Goal: Task Accomplishment & Management: Manage account settings

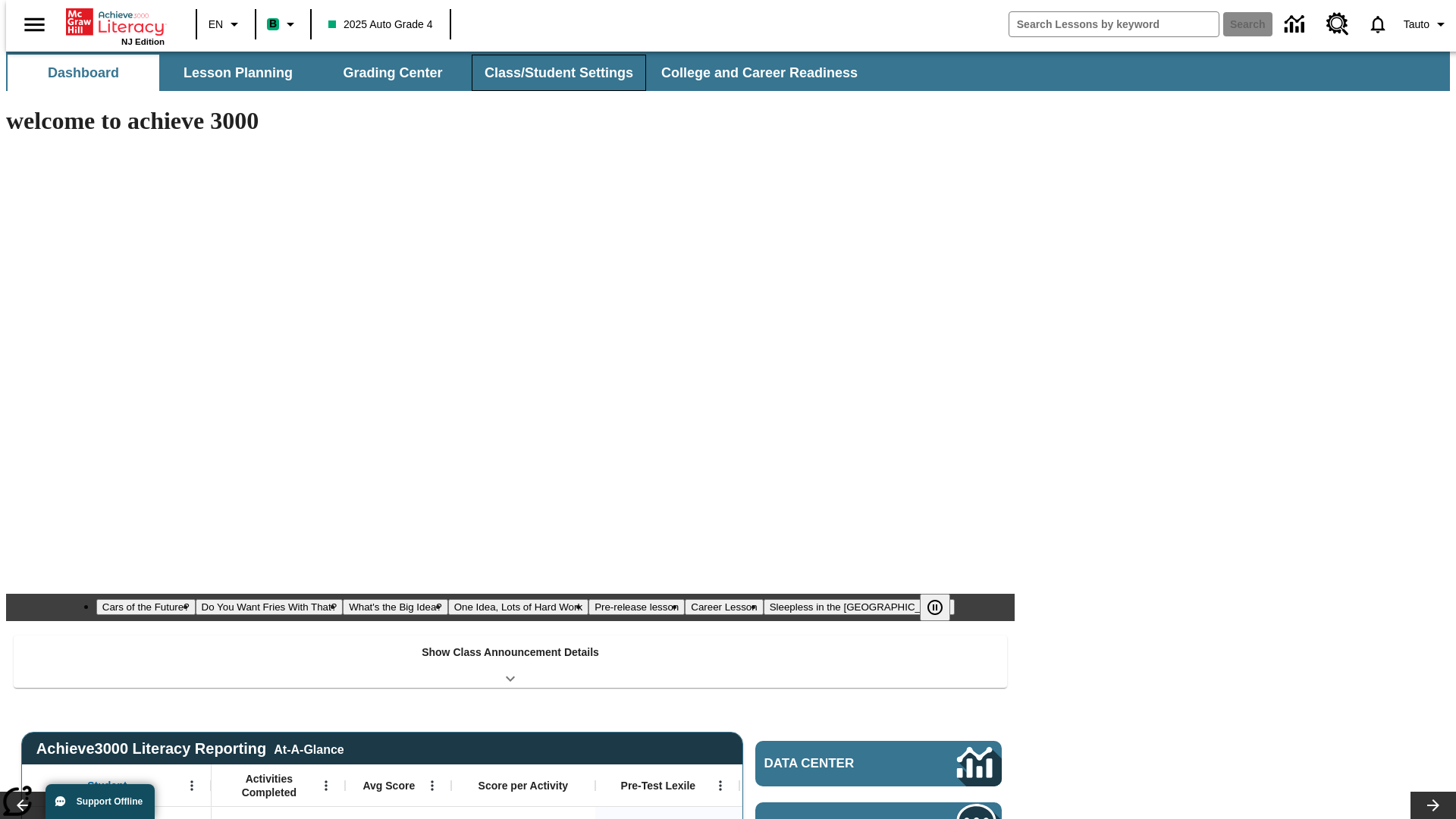
click at [551, 73] on button "Class/Student Settings" at bounding box center [559, 73] width 175 height 37
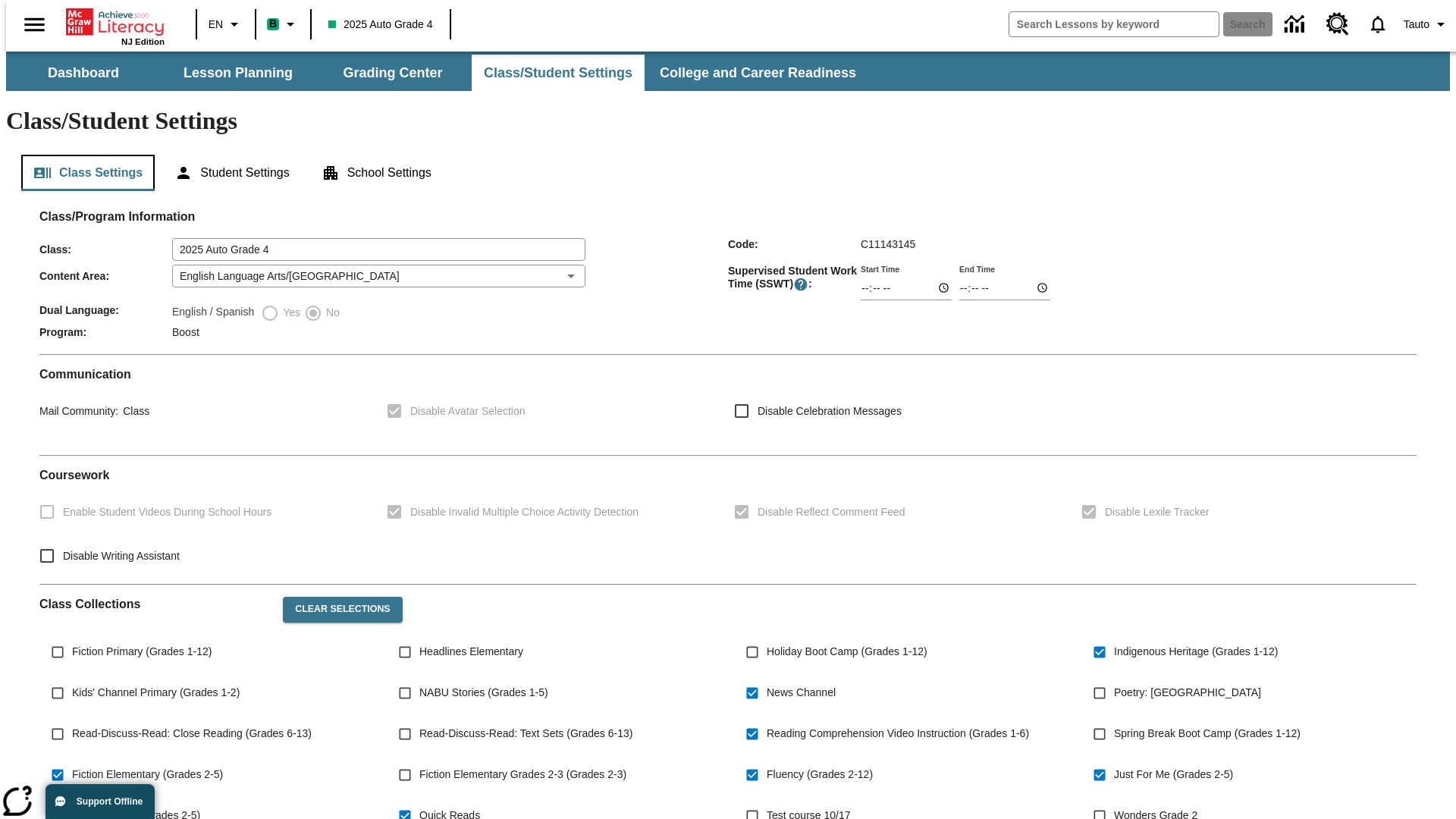
click at [82, 155] on button "Class Settings" at bounding box center [88, 173] width 133 height 37
type input "02:30"
type input "03:30"
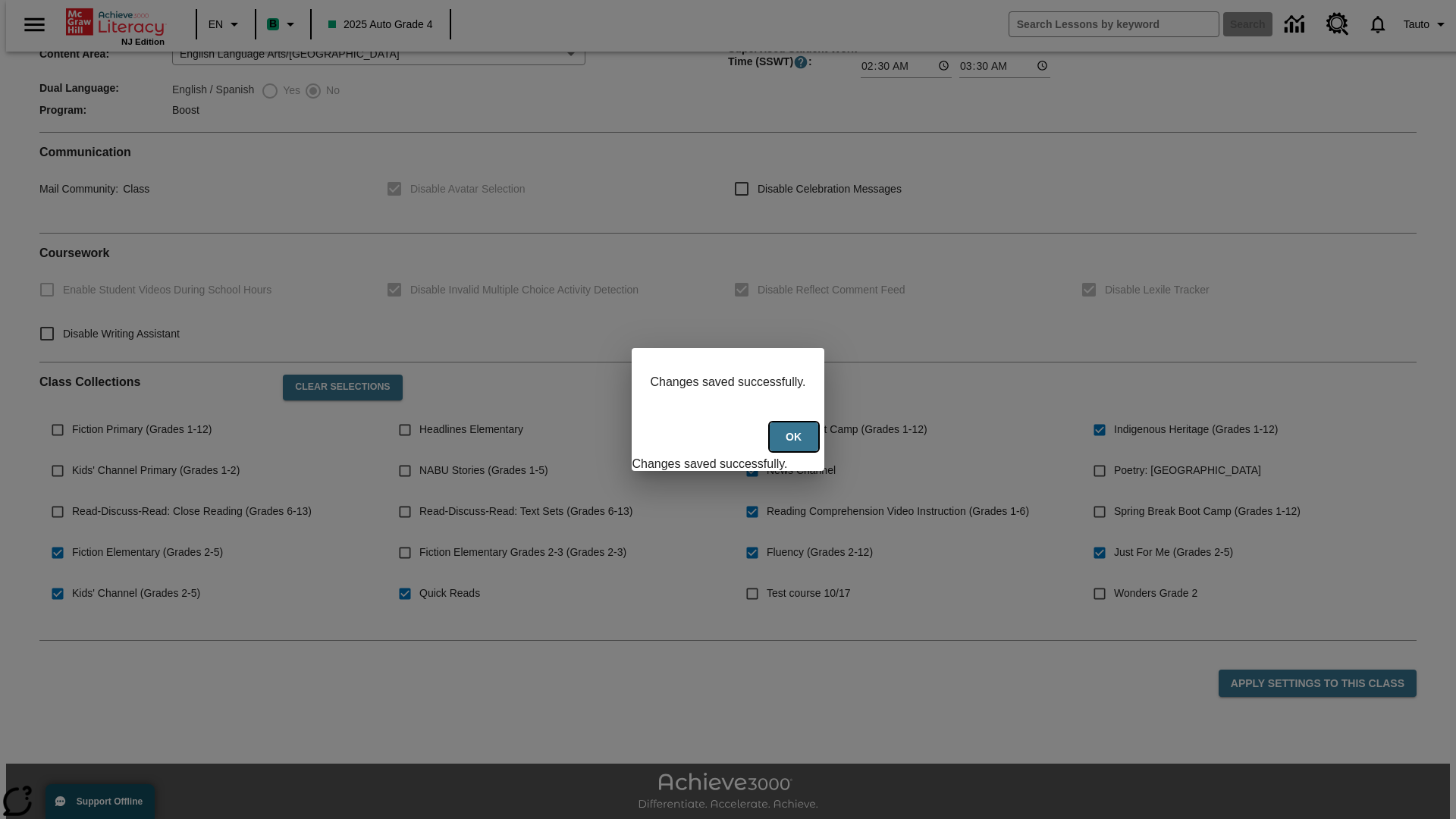
click at [795, 445] on button "Ok" at bounding box center [794, 437] width 48 height 30
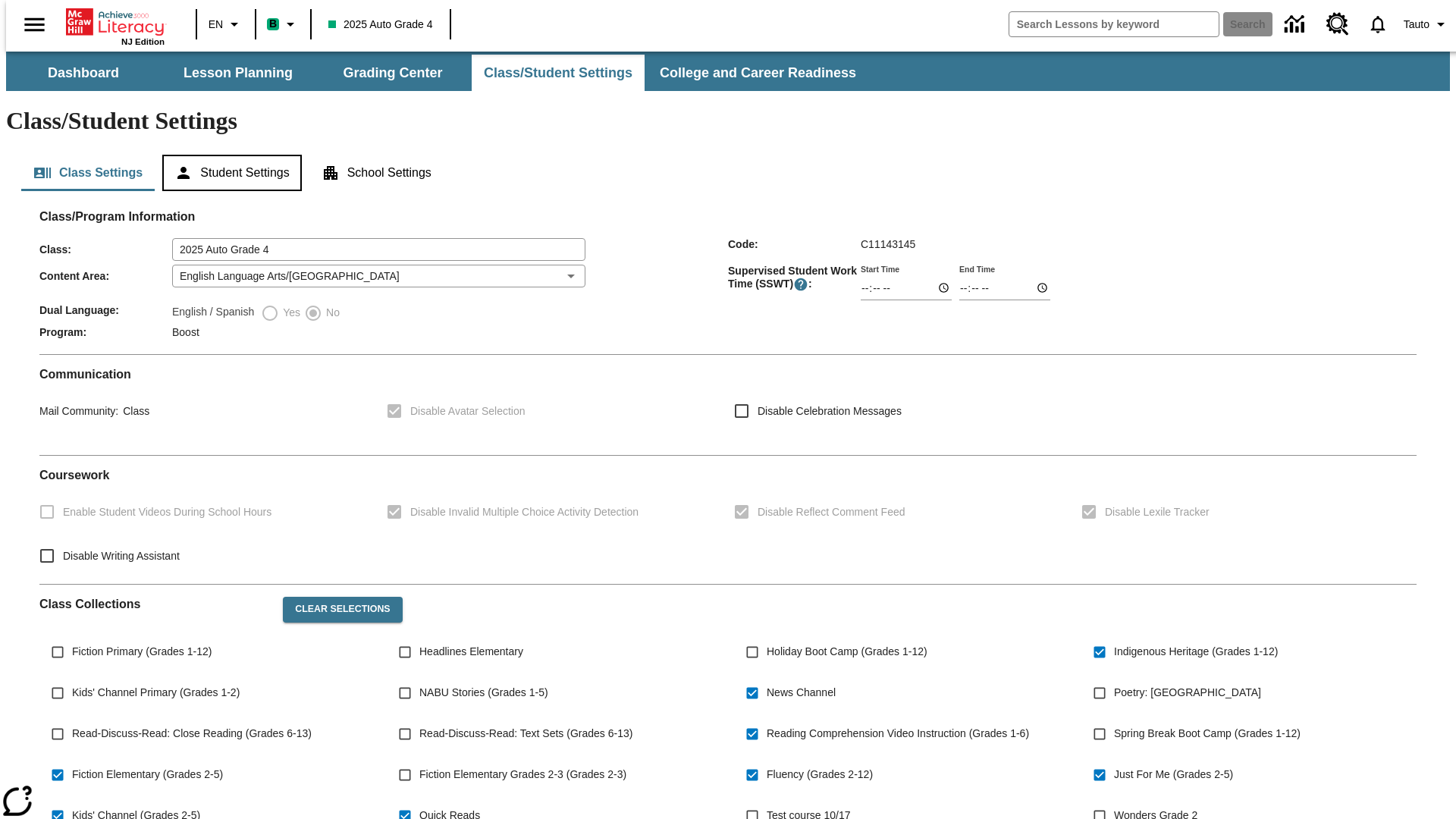
click at [228, 155] on button "Student Settings" at bounding box center [231, 173] width 139 height 37
